Goal: Task Accomplishment & Management: Manage account settings

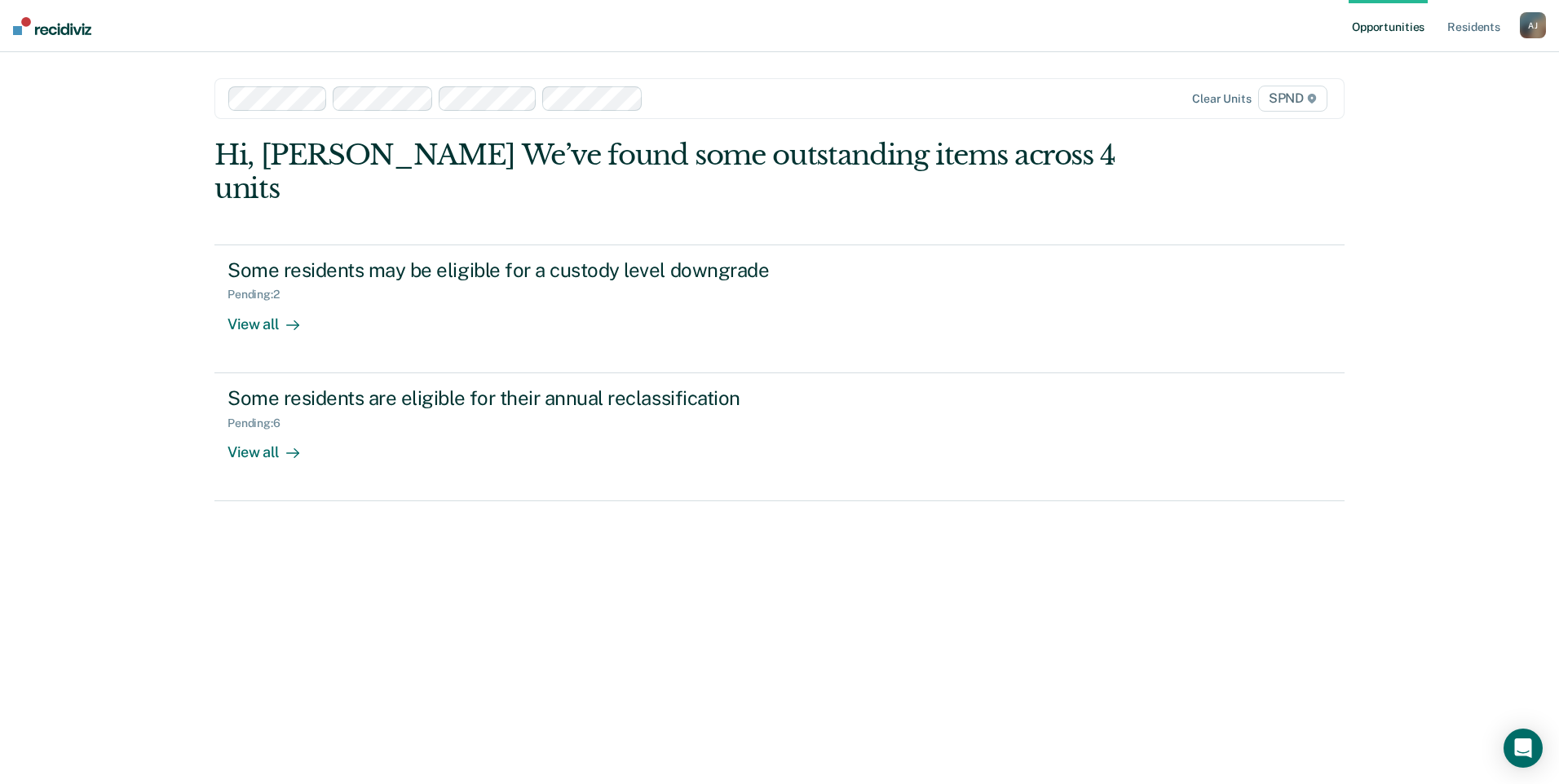
click at [415, 544] on div "Hi, Ajali E.. We’ve found some outstanding items across 4 units Some residents …" at bounding box center [779, 439] width 1130 height 601
click at [585, 601] on div "Hi, [PERSON_NAME] We’ve found some outstanding items across 4 units Some reside…" at bounding box center [779, 439] width 1130 height 601
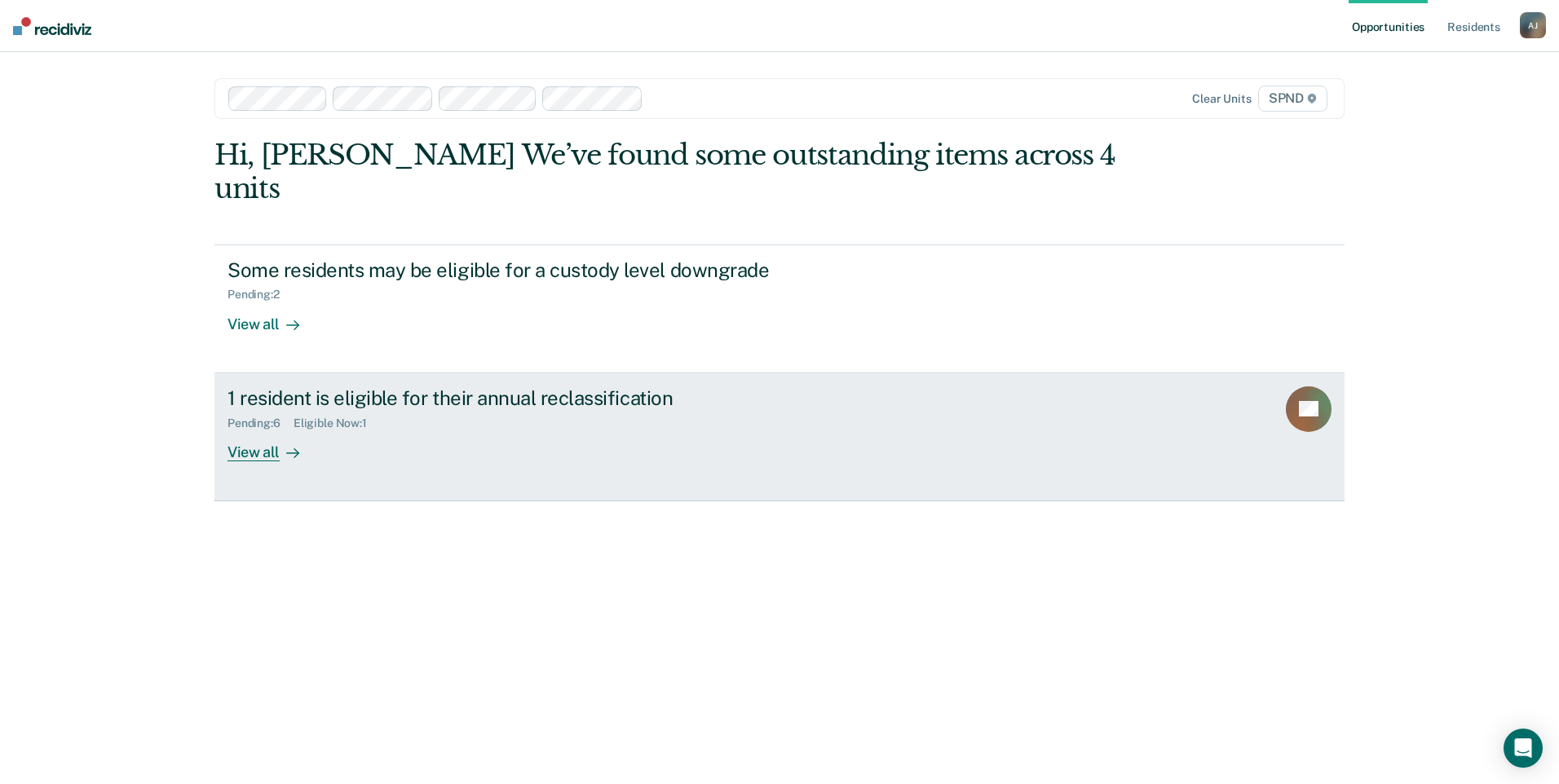
click at [278, 429] on div "View all" at bounding box center [272, 445] width 91 height 32
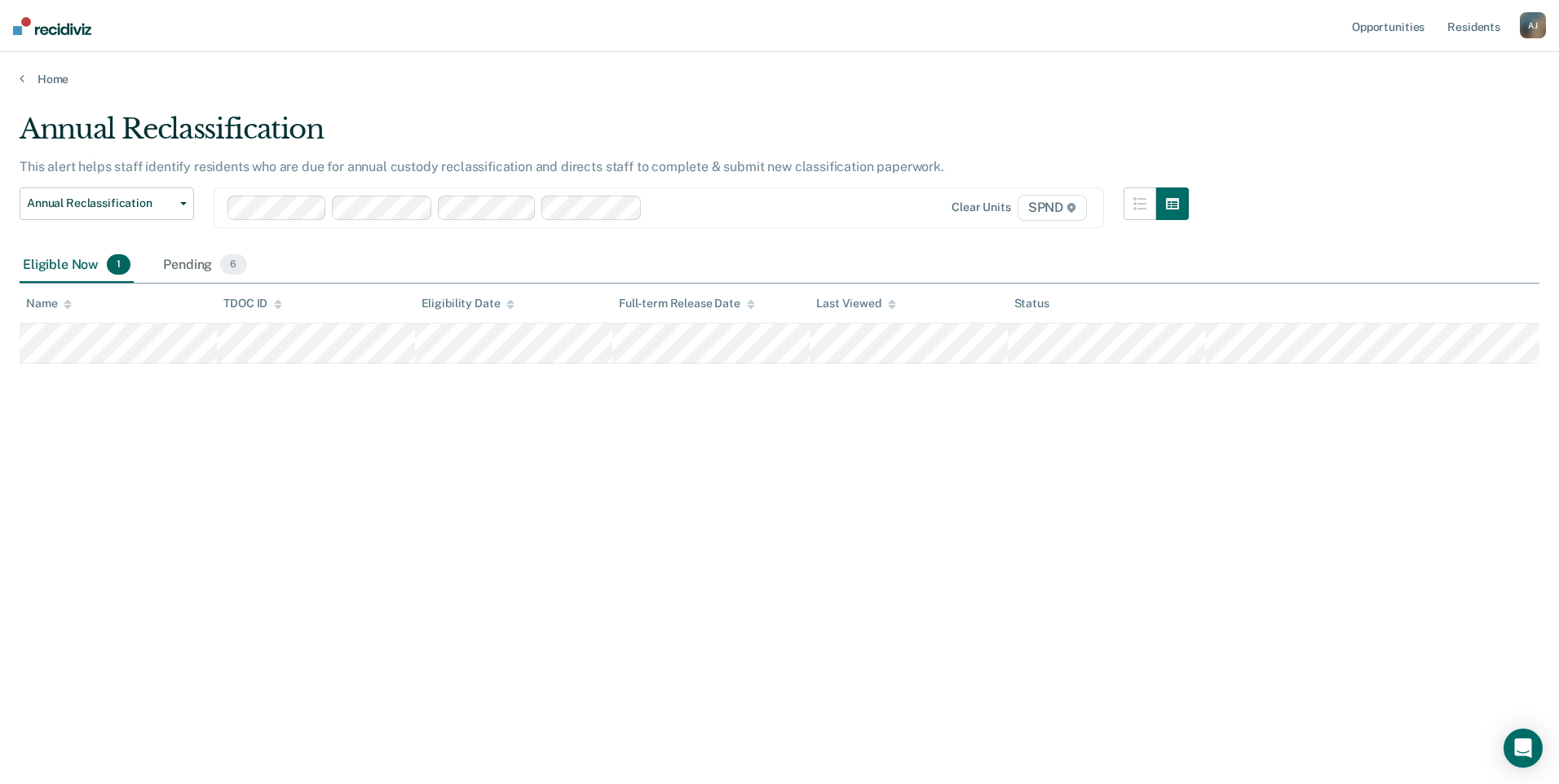
click at [207, 522] on div "Annual Reclassification This alert helps staff identify residents who are due f…" at bounding box center [779, 387] width 1520 height 549
click at [394, 532] on div "Annual Reclassification This alert helps staff identify residents who are due f…" at bounding box center [779, 387] width 1520 height 549
